Goal: Transaction & Acquisition: Purchase product/service

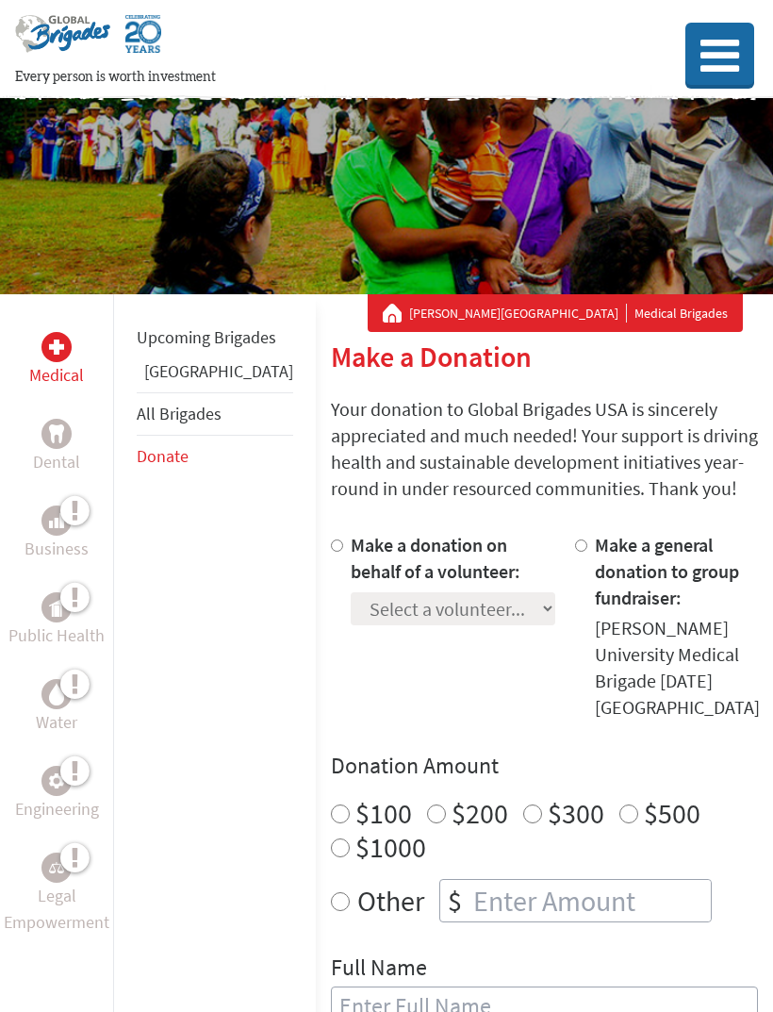
click at [356, 795] on label "$100" at bounding box center [384, 813] width 57 height 36
click at [331, 804] on input "$100" at bounding box center [340, 813] width 19 height 19
radio input "true"
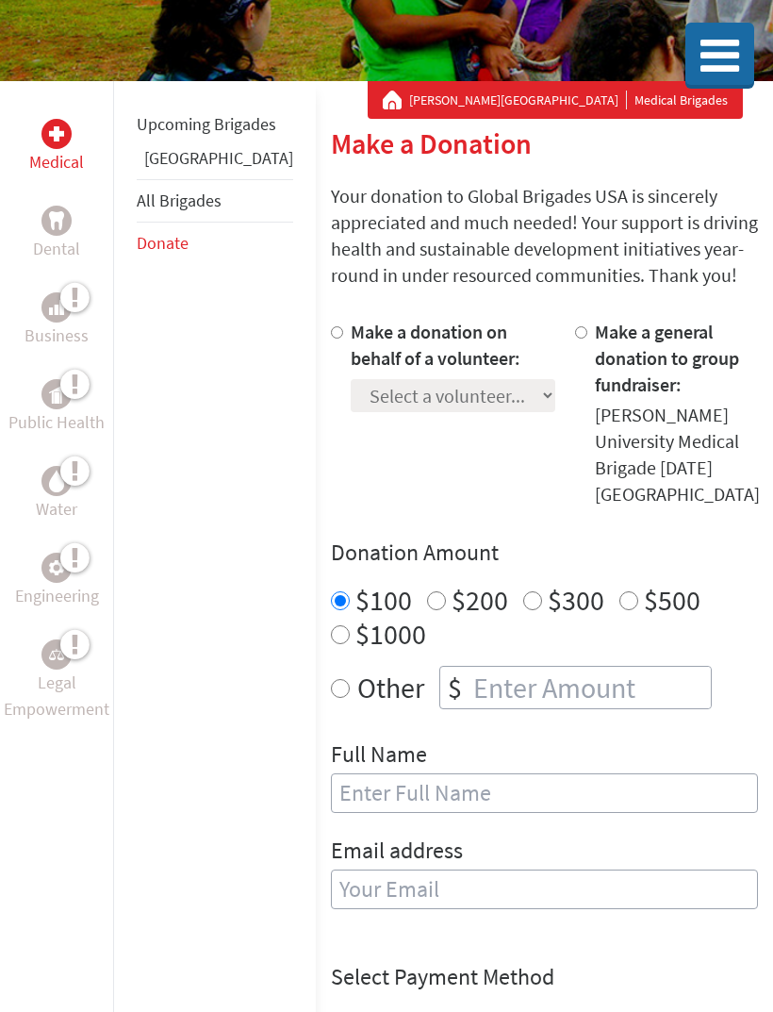
click at [496, 773] on input "text" at bounding box center [544, 793] width 427 height 40
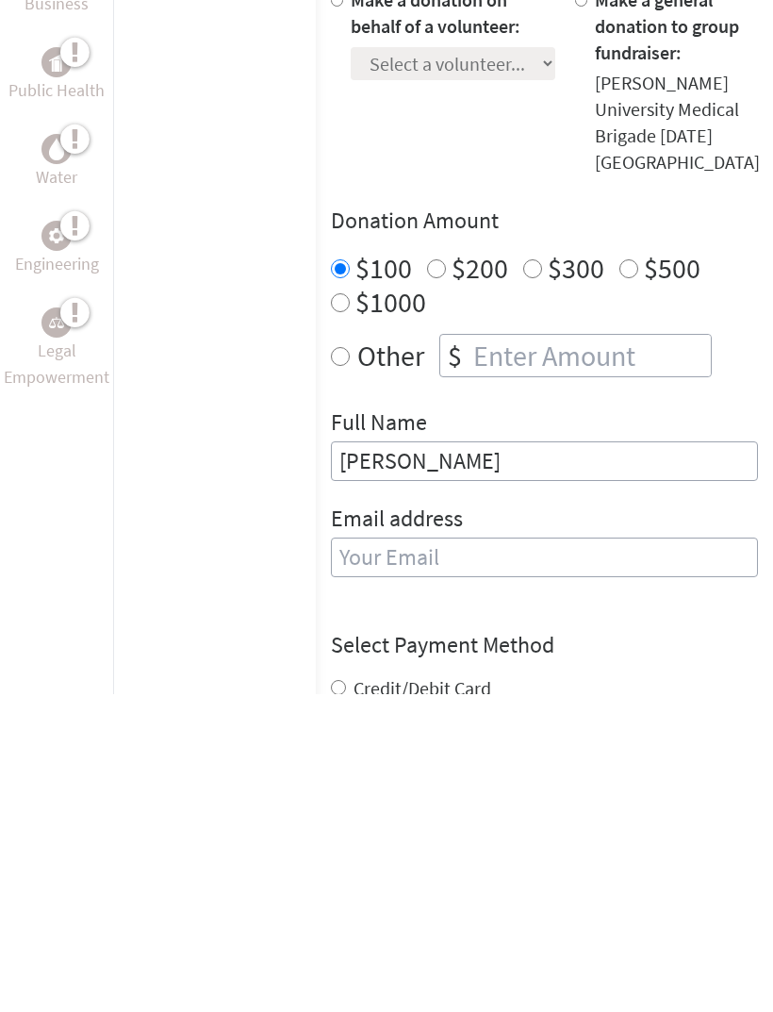
type input "[PERSON_NAME]"
click at [621, 821] on div "Email address" at bounding box center [544, 869] width 427 height 96
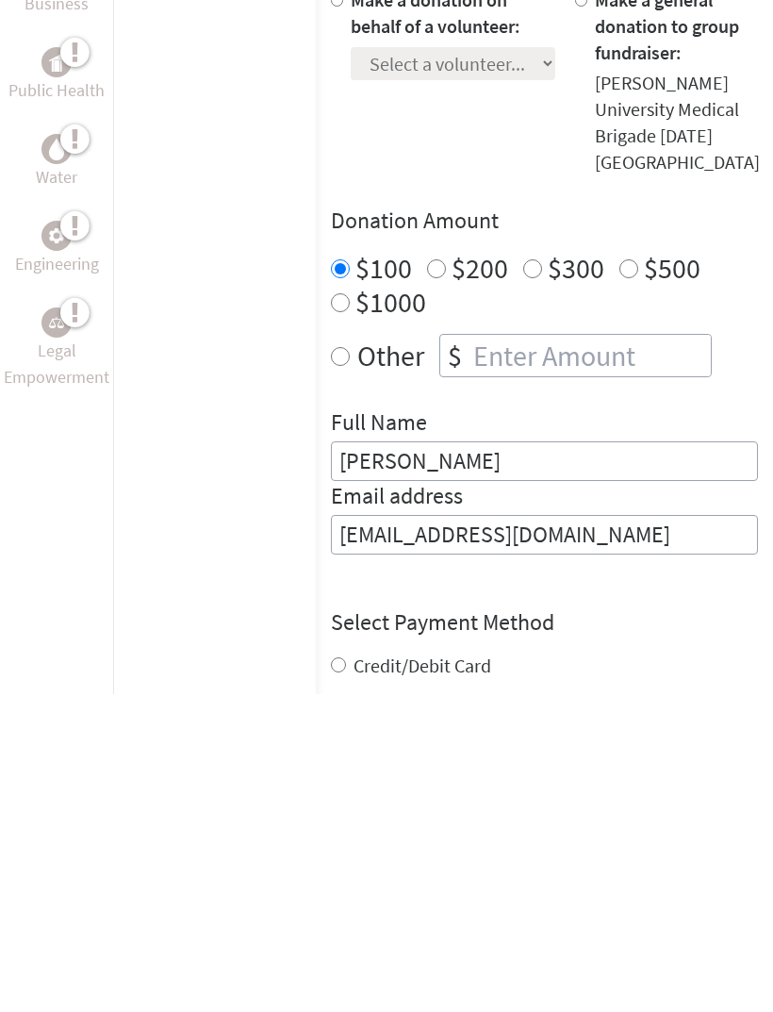
type input "[EMAIL_ADDRESS][DOMAIN_NAME]"
click at [331, 925] on div "Select Payment Method NOTE: American Express is not accepted. Please proceed no…" at bounding box center [544, 981] width 427 height 113
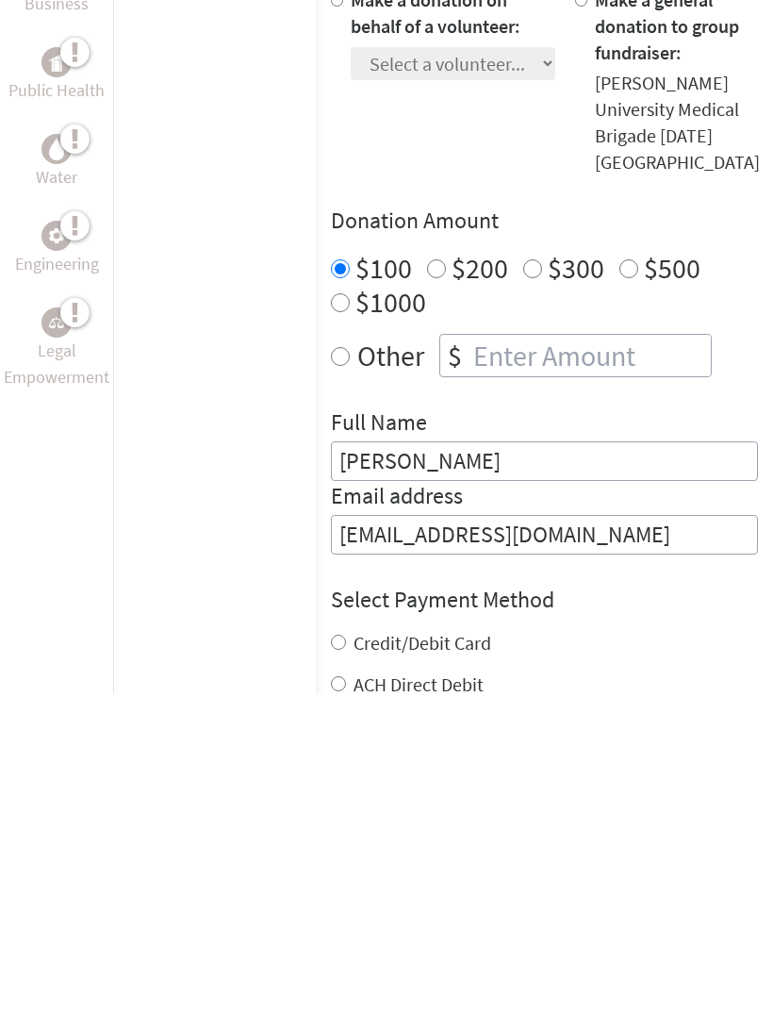
scroll to position [545, 0]
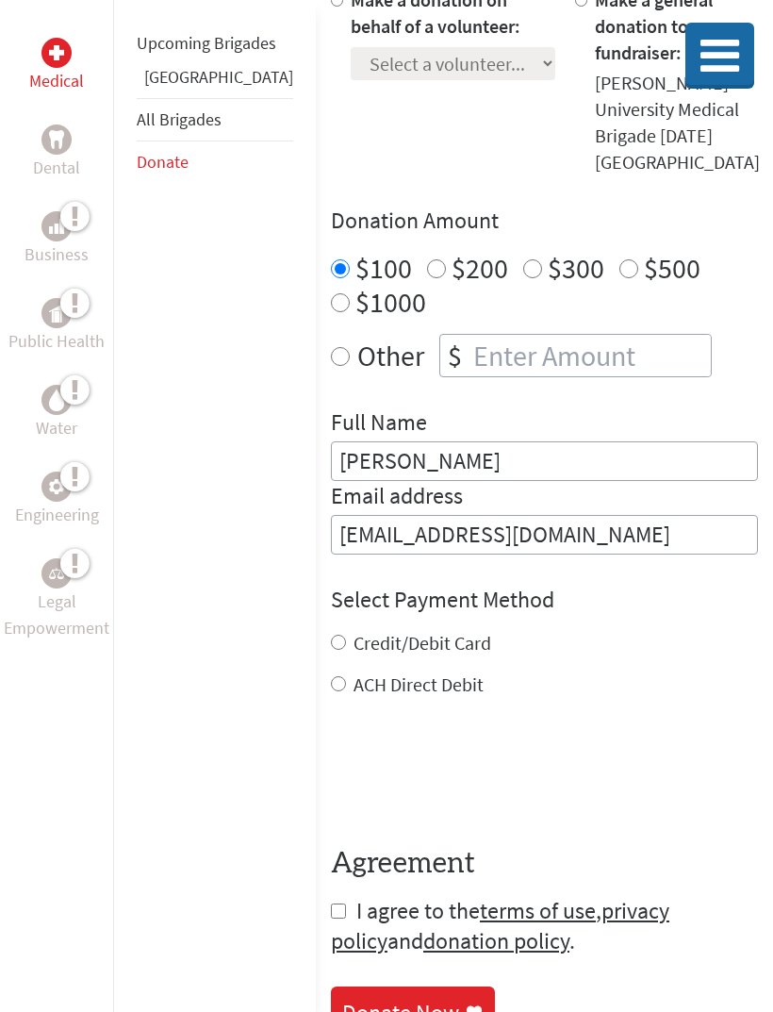
click at [331, 635] on input "Credit/Debit Card" at bounding box center [338, 642] width 15 height 15
radio input "true"
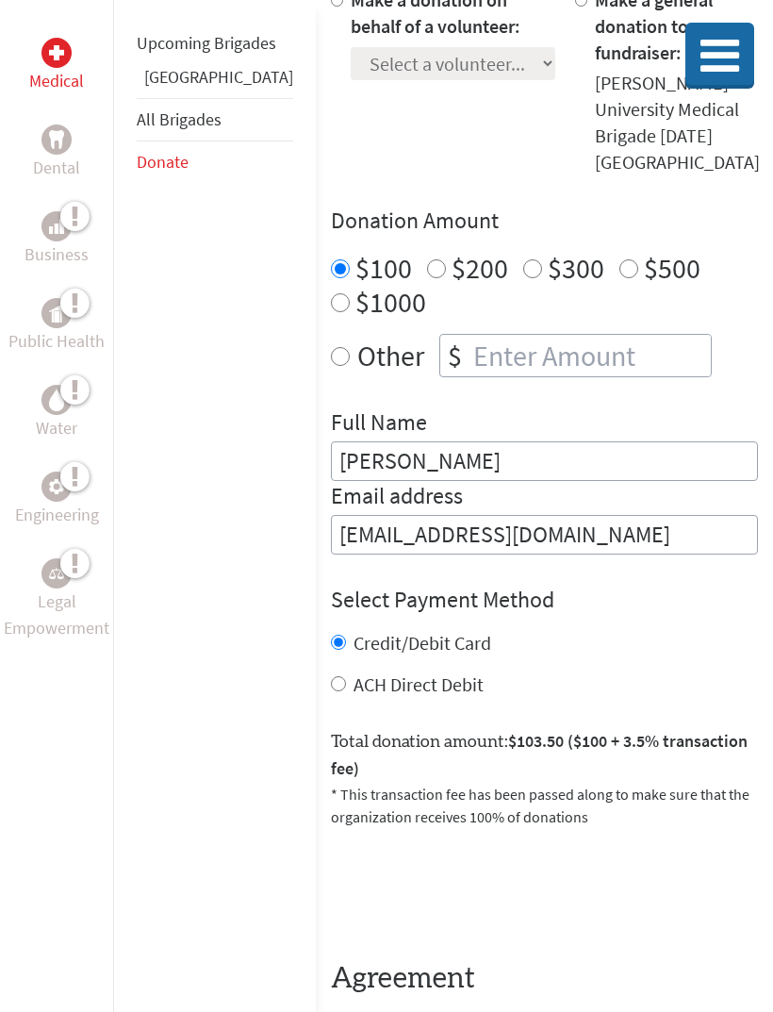
click at [331, 1011] on input "checkbox" at bounding box center [338, 1025] width 15 height 15
checkbox input "true"
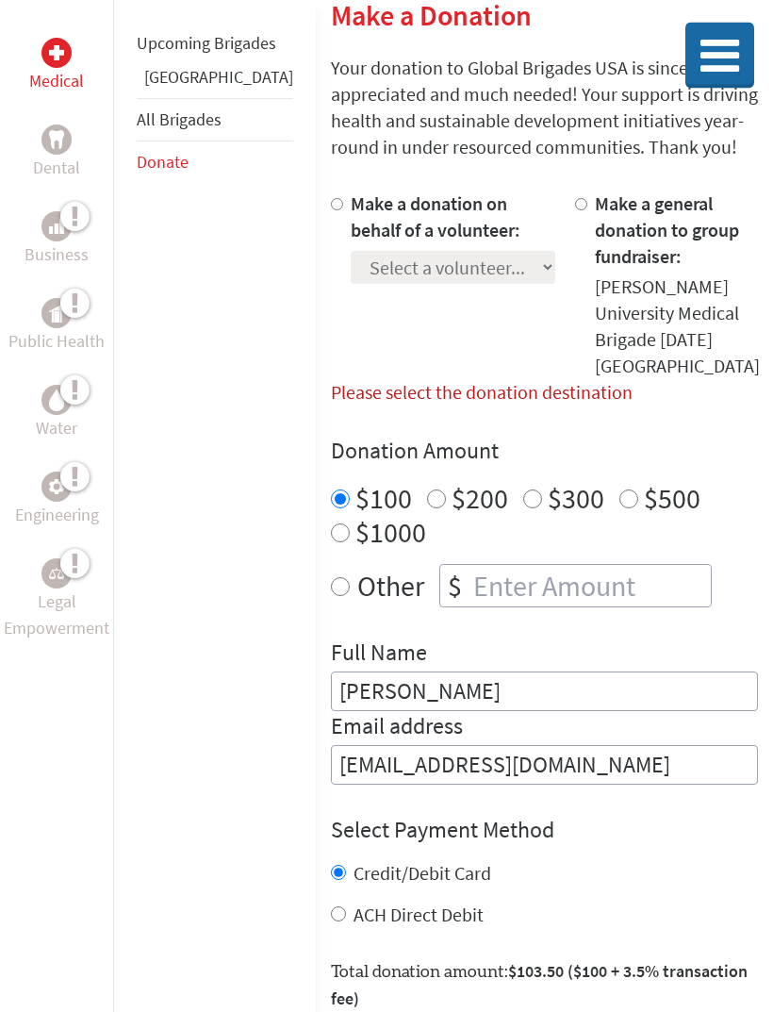
scroll to position [326, 0]
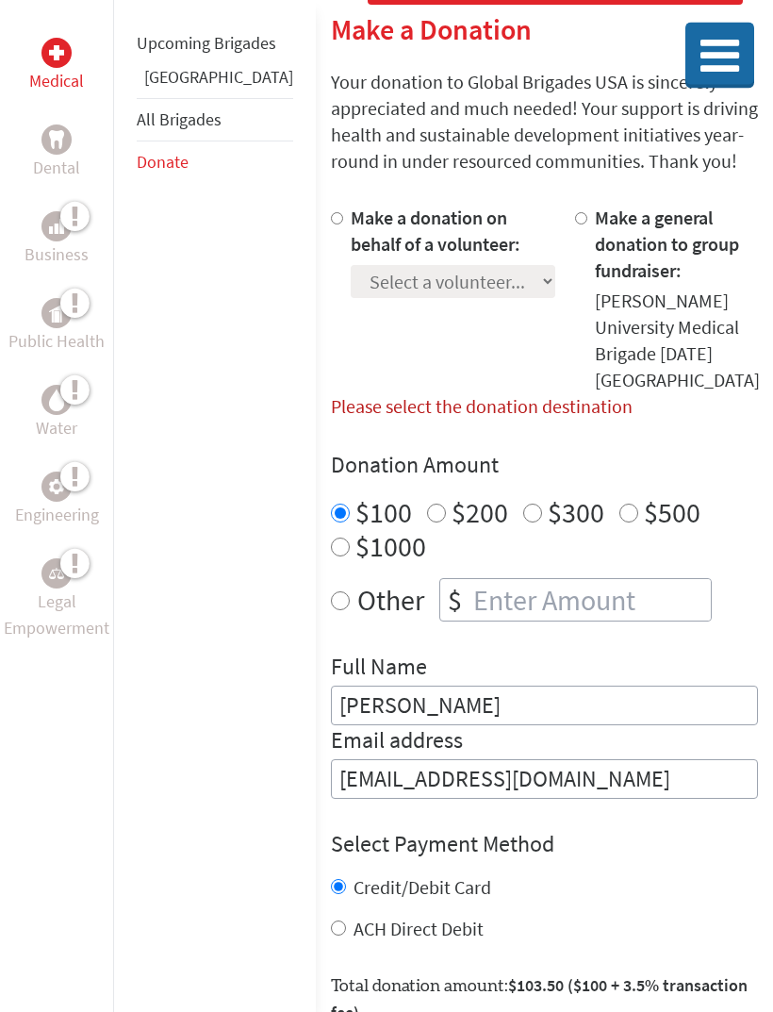
click at [331, 223] on input "Make a donation on behalf of a volunteer:" at bounding box center [337, 219] width 12 height 12
radio input "true"
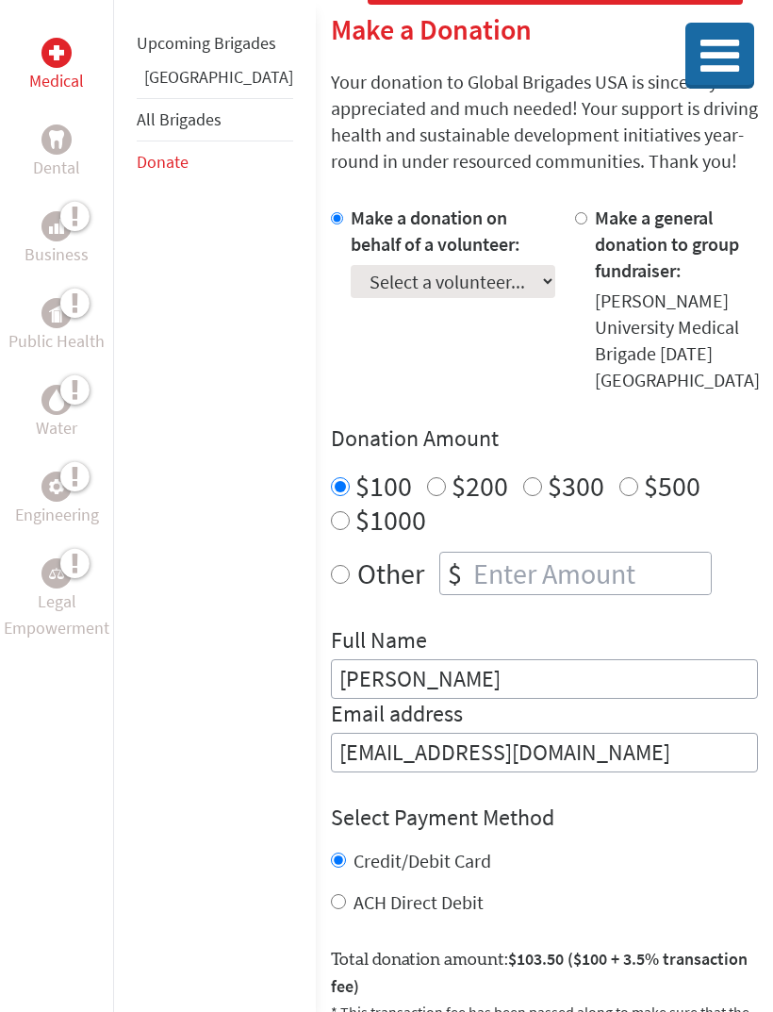
click at [450, 276] on select "Select a volunteer... [PERSON_NAME] [PERSON_NAME] [PERSON_NAME] [PERSON_NAME] […" at bounding box center [453, 281] width 205 height 33
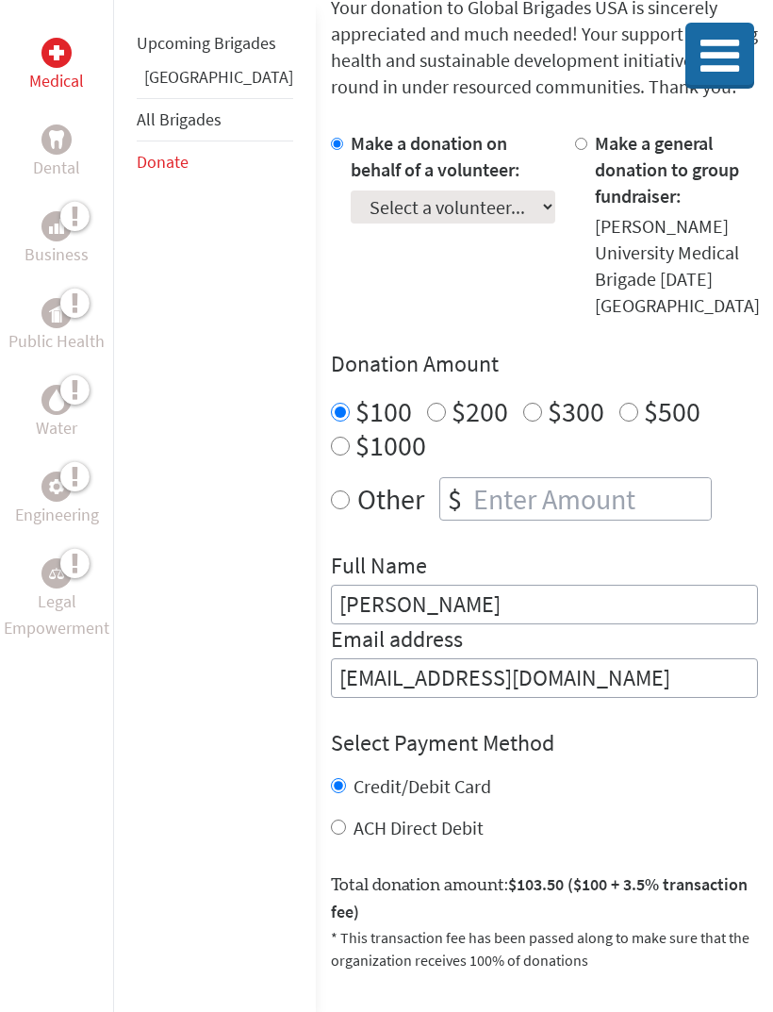
scroll to position [355, 0]
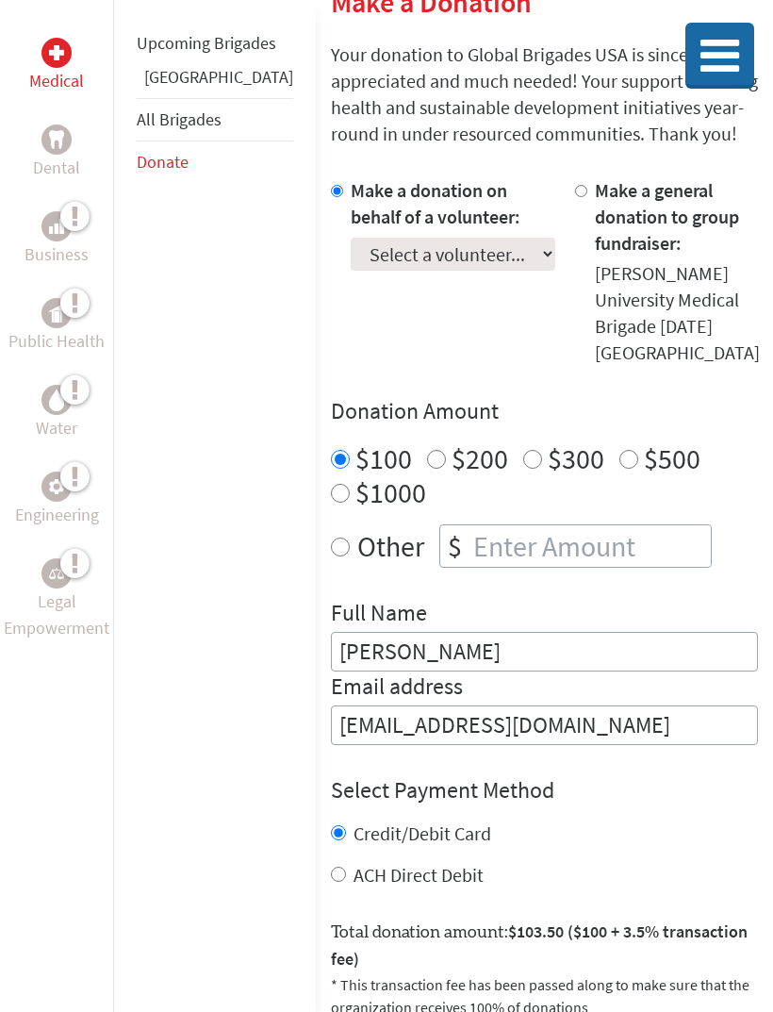
click at [575, 190] on div at bounding box center [585, 271] width 20 height 189
click at [575, 187] on div at bounding box center [585, 271] width 20 height 189
click at [575, 197] on input "Make a general donation to group fundraiser:" at bounding box center [581, 191] width 12 height 12
radio input "true"
